Goal: Find contact information: Find contact information

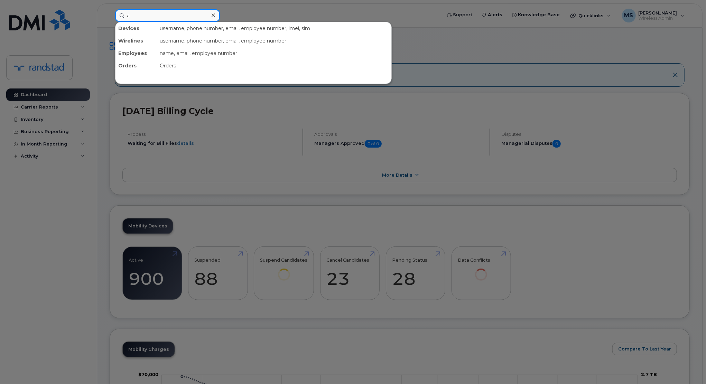
click at [184, 17] on input "a" at bounding box center [167, 15] width 105 height 12
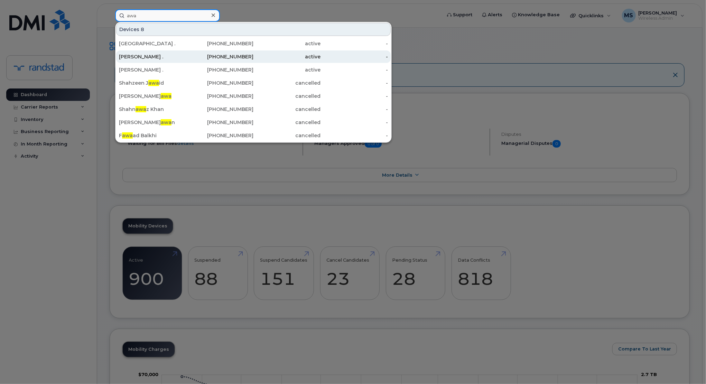
type input "awa"
click at [168, 54] on div "[PERSON_NAME] ." at bounding box center [152, 56] width 67 height 7
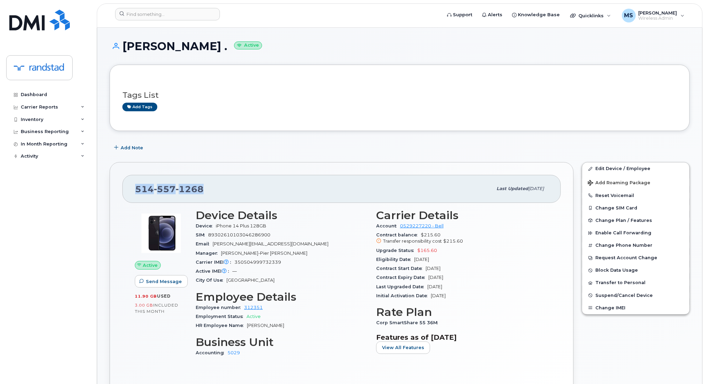
drag, startPoint x: 205, startPoint y: 184, endPoint x: 117, endPoint y: 192, distance: 88.2
click at [117, 192] on div "514 557 1268 Last updated Aug 09, 2025 Active Send Message 11.90 GB  used 3.00 …" at bounding box center [342, 284] width 464 height 244
copy span "514 557 1268"
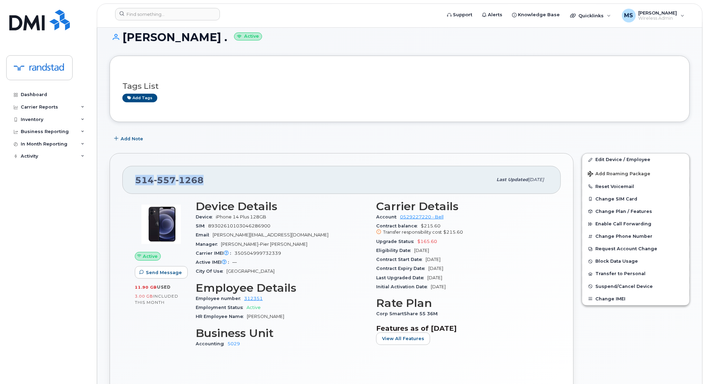
scroll to position [8, 0]
